Goal: Task Accomplishment & Management: Manage account settings

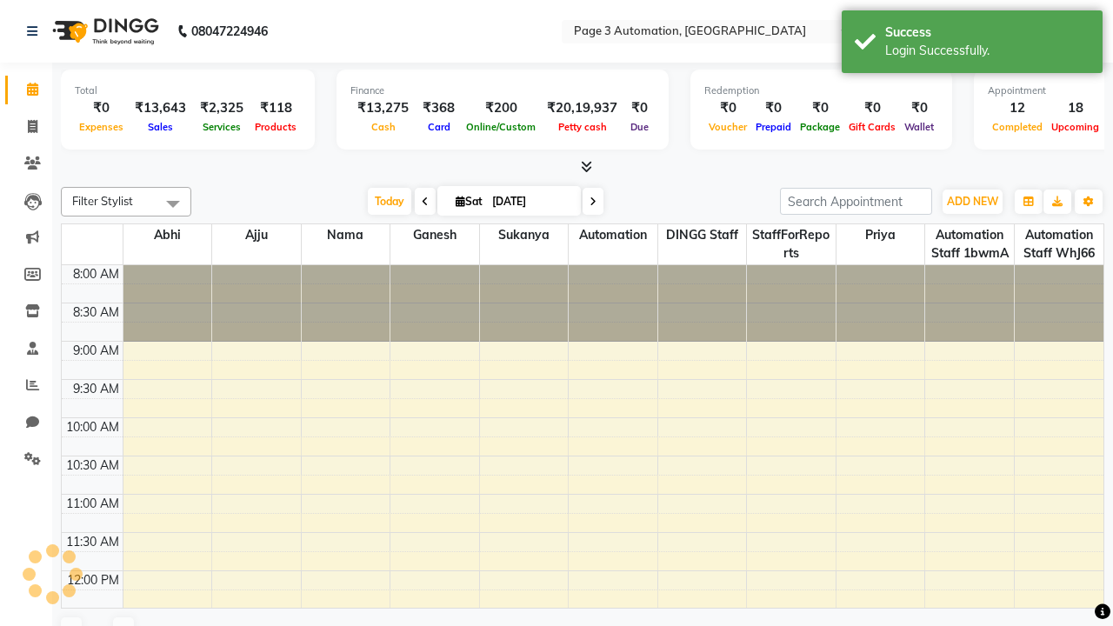
select select "en"
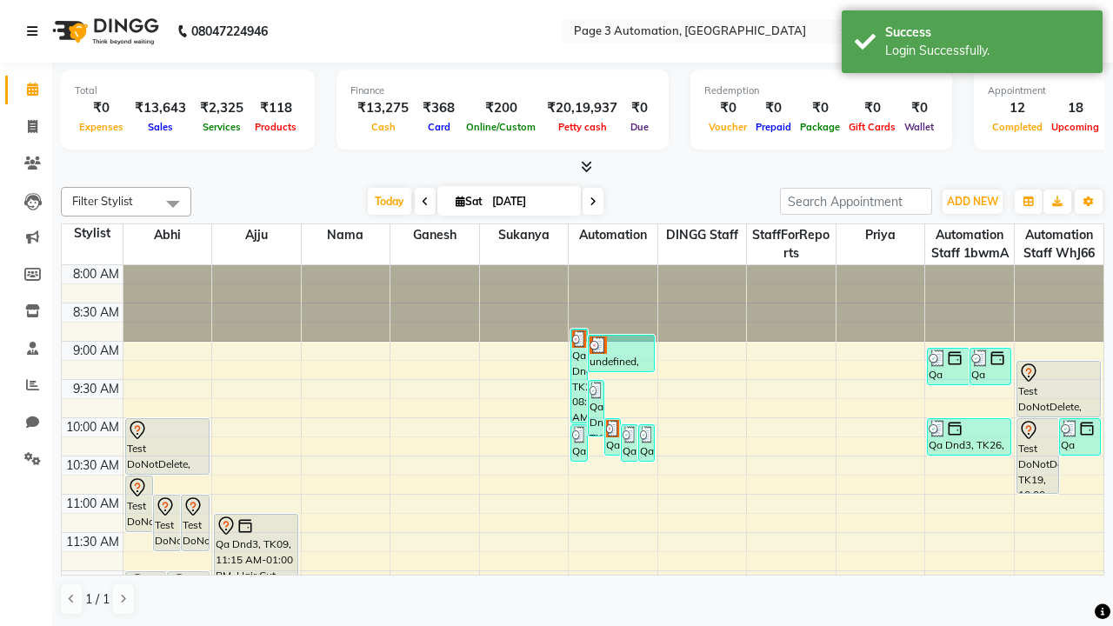
click at [36, 31] on icon at bounding box center [32, 31] width 10 height 12
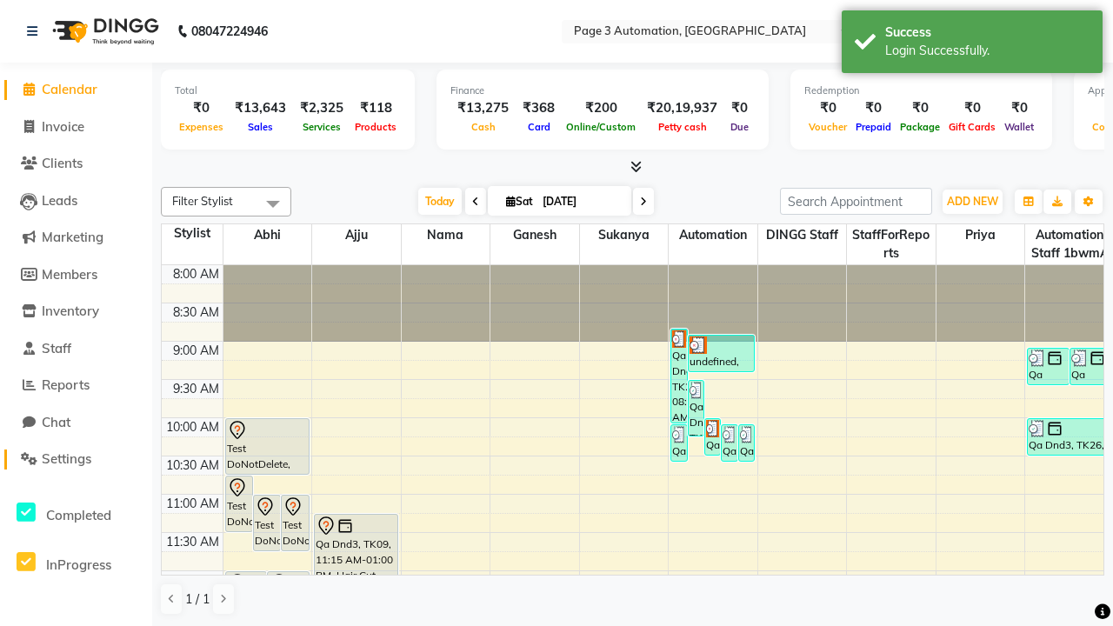
click at [76, 459] on span "Settings" at bounding box center [67, 458] width 50 height 17
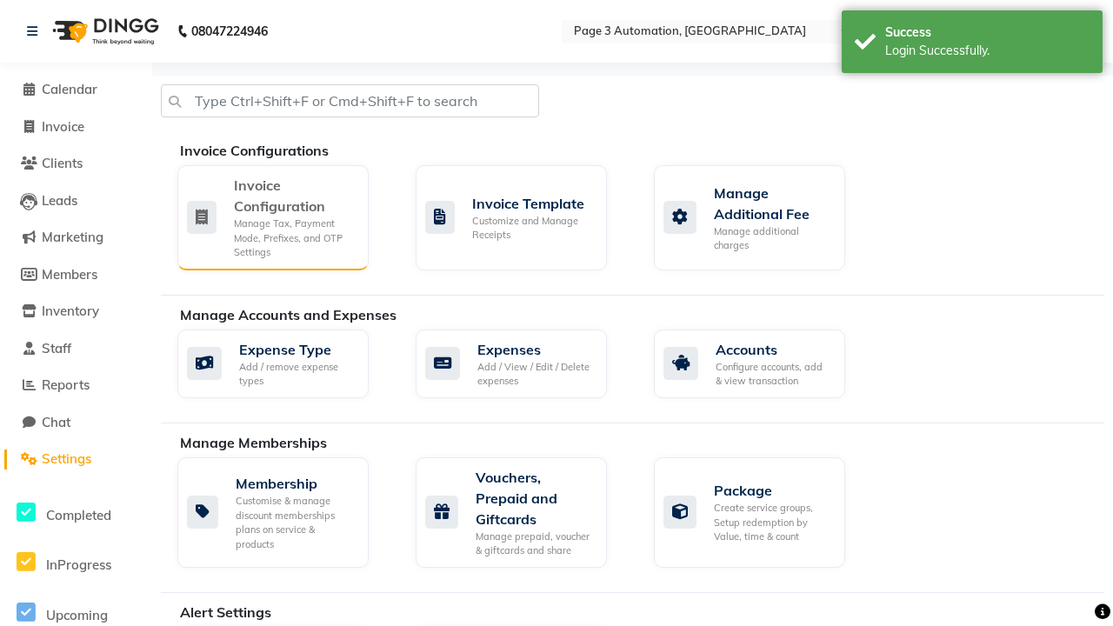
click at [272, 217] on div "Manage Tax, Payment Mode, Prefixes, and OTP Settings" at bounding box center [294, 238] width 121 height 43
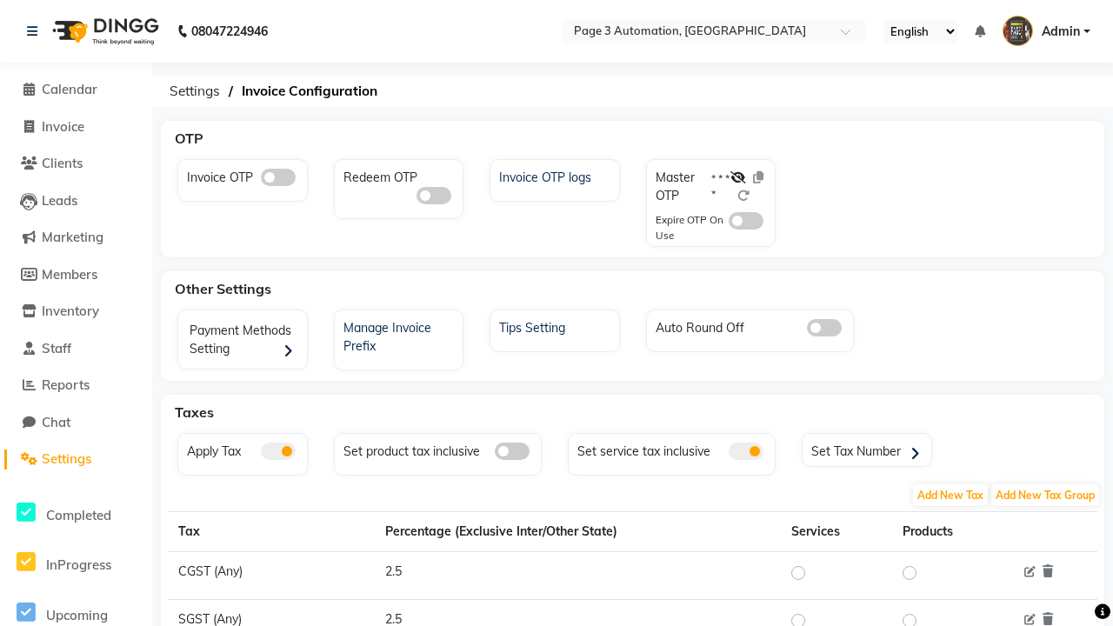
click at [746, 451] on span at bounding box center [746, 451] width 35 height 17
click at [729, 454] on input "checkbox" at bounding box center [729, 454] width 0 height 0
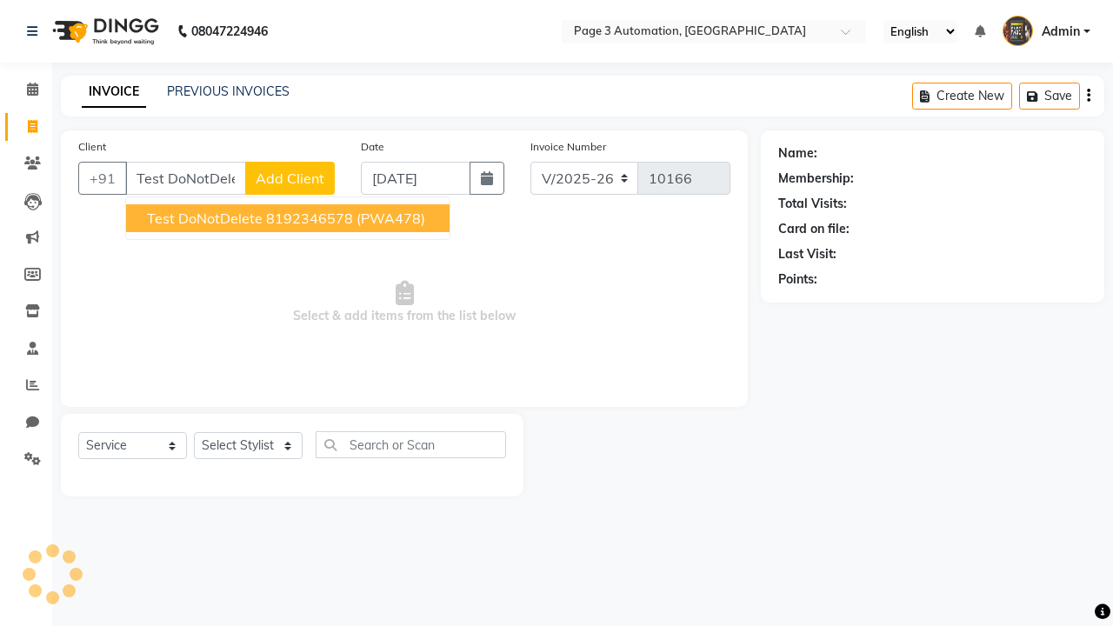
select select "2774"
select select "service"
click at [290, 218] on ngb-highlight "8192346578" at bounding box center [309, 218] width 87 height 17
type input "8192346578"
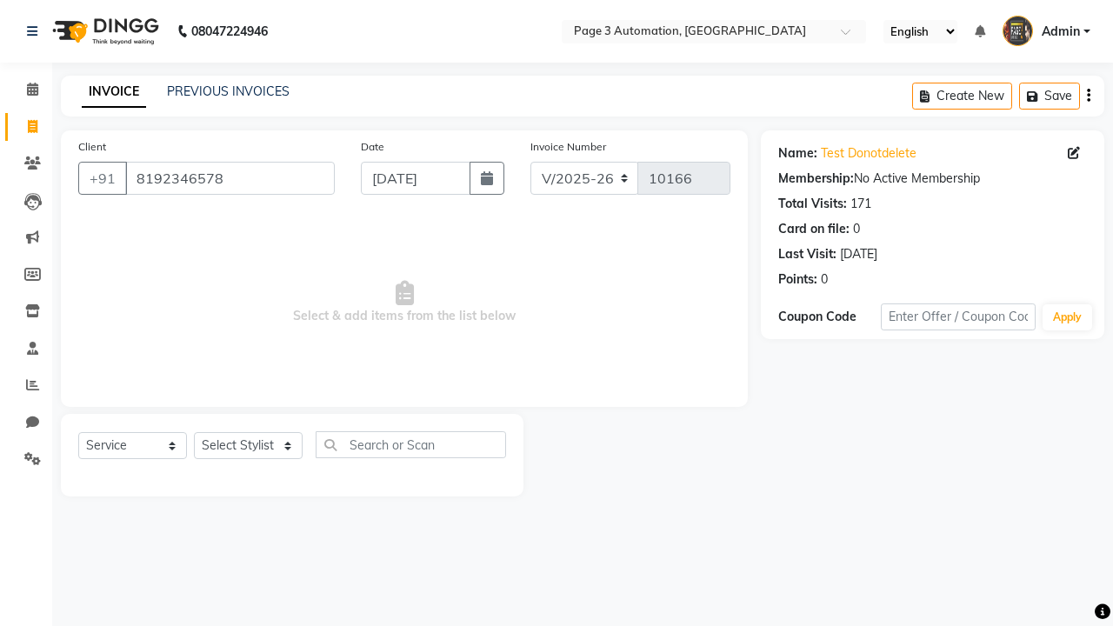
select select "712"
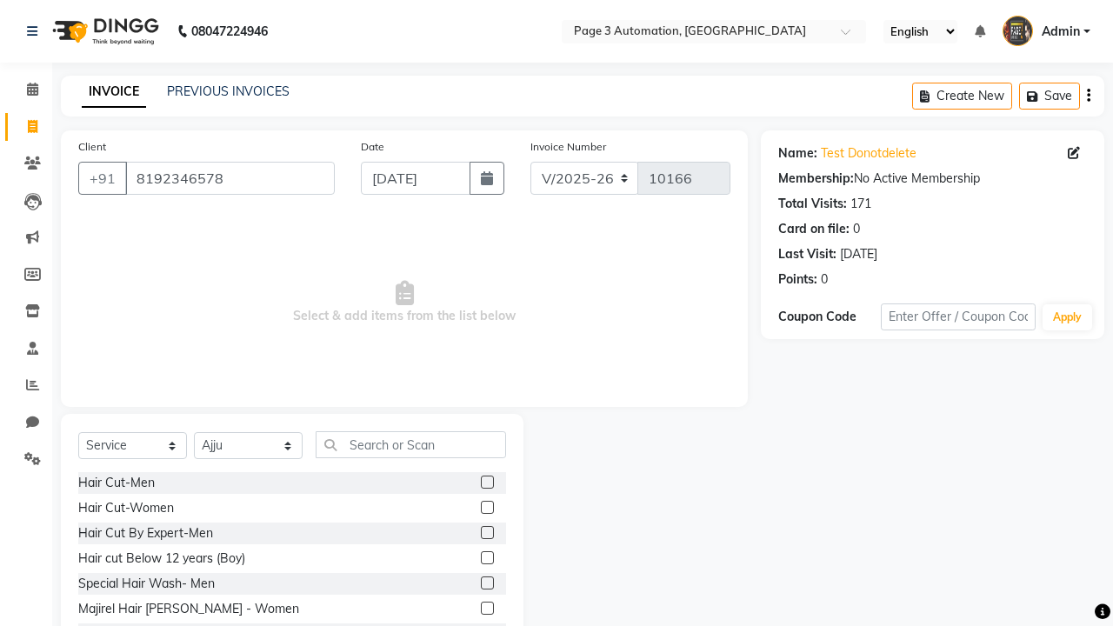
click at [486, 533] on label at bounding box center [487, 532] width 13 height 13
click at [486, 533] on input "checkbox" at bounding box center [486, 533] width 11 height 11
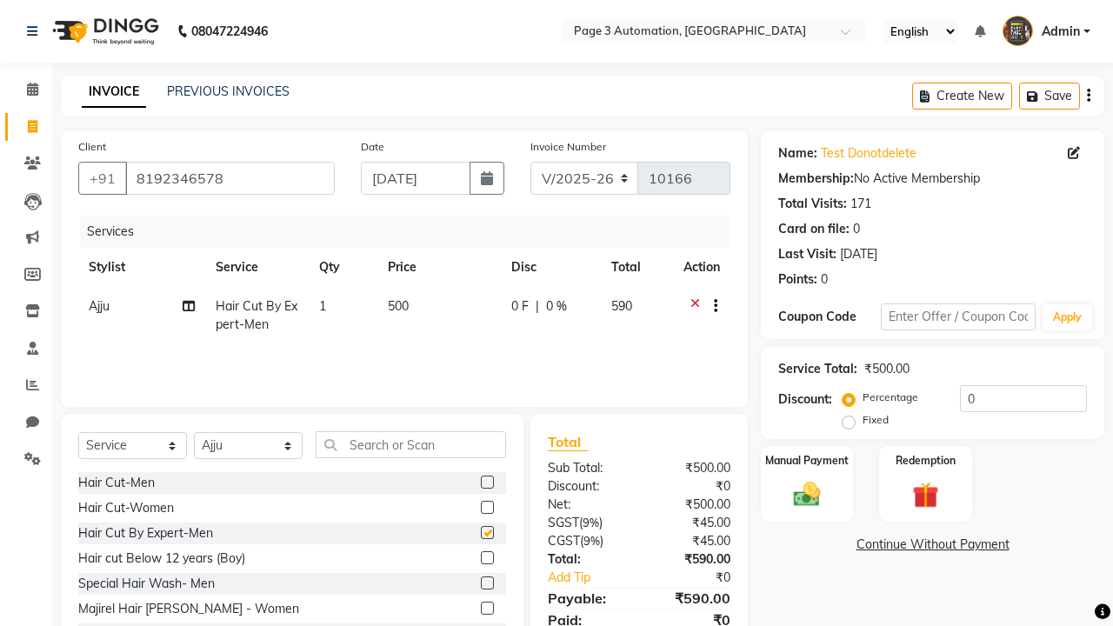
checkbox input "false"
click at [36, 31] on icon at bounding box center [32, 31] width 10 height 12
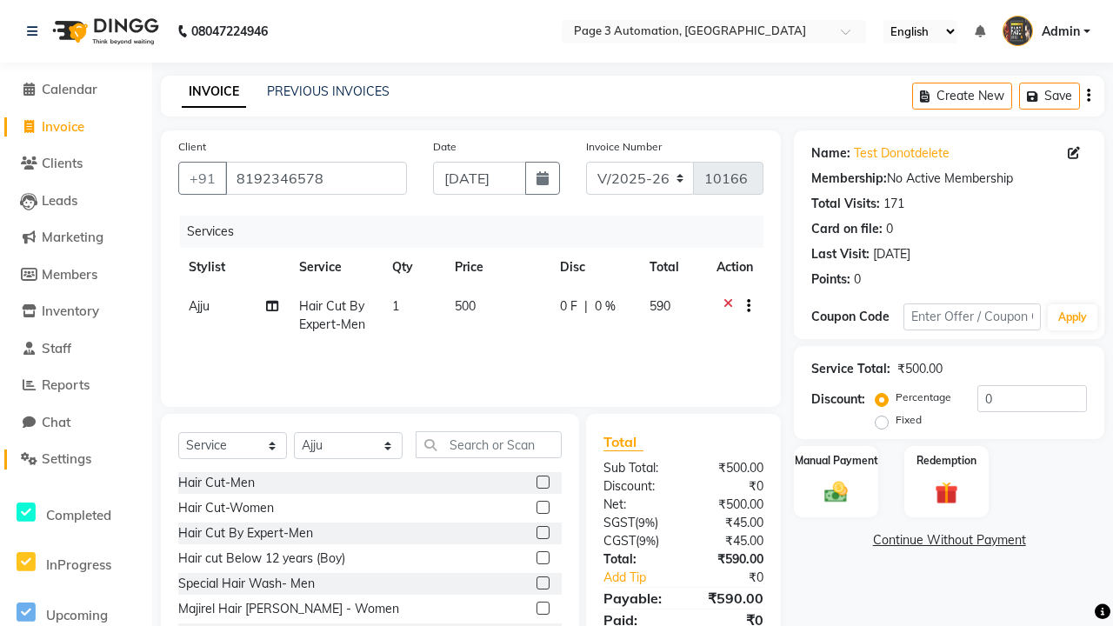
click at [76, 459] on span "Settings" at bounding box center [67, 458] width 50 height 17
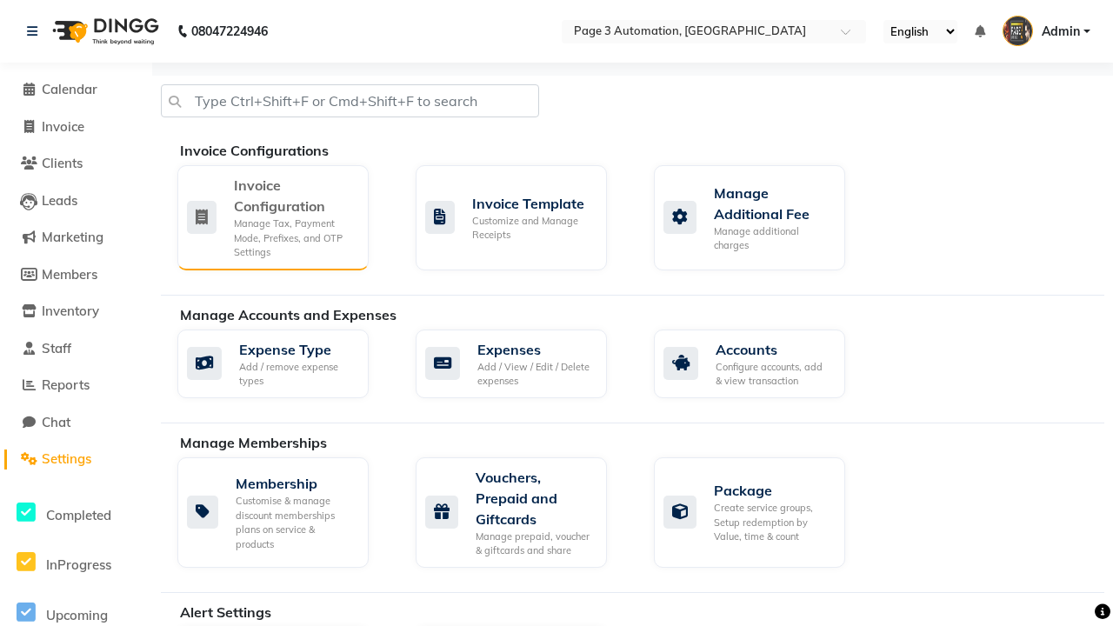
click at [272, 217] on div "Manage Tax, Payment Mode, Prefixes, and OTP Settings" at bounding box center [294, 238] width 121 height 43
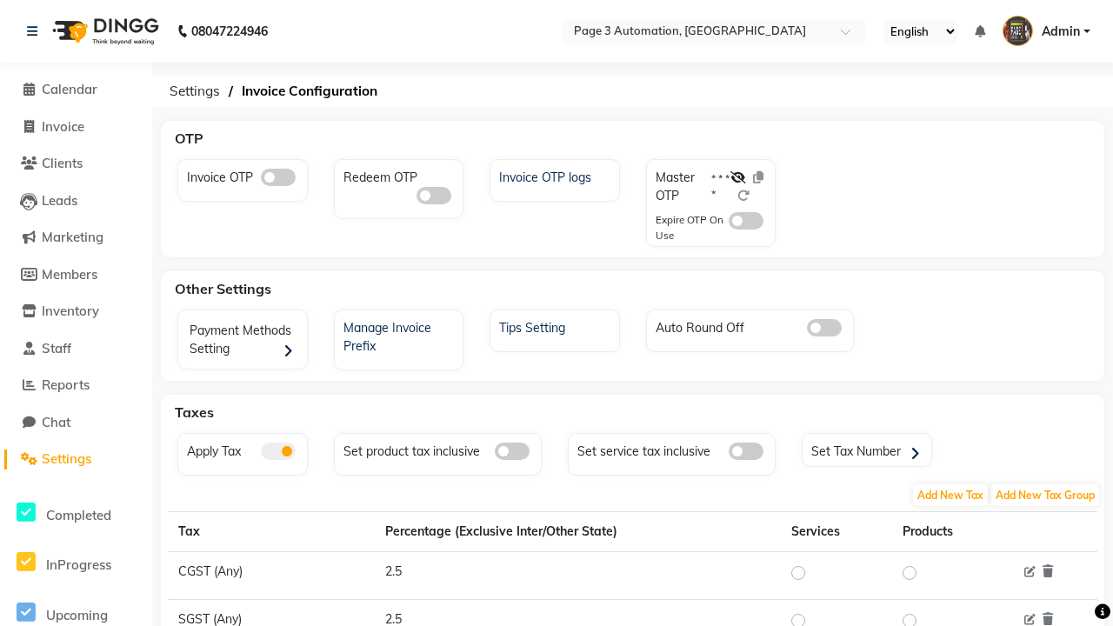
click at [746, 451] on span at bounding box center [746, 451] width 35 height 17
click at [729, 454] on input "checkbox" at bounding box center [729, 454] width 0 height 0
